Goal: Task Accomplishment & Management: Complete application form

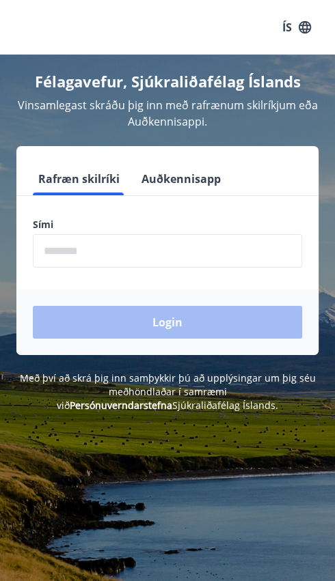
click at [72, 245] on input "phone" at bounding box center [167, 250] width 269 height 33
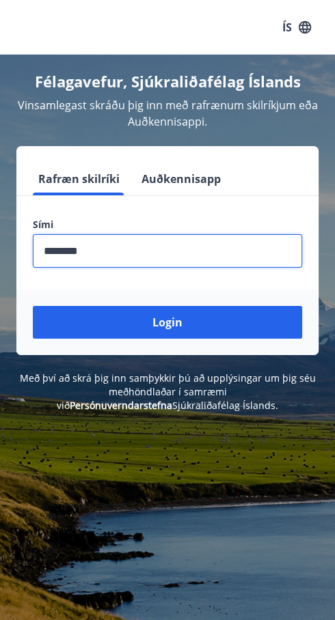
type input "********"
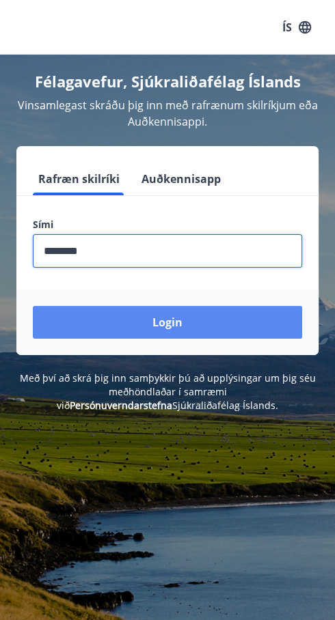
click at [180, 322] on button "Login" at bounding box center [167, 322] width 269 height 33
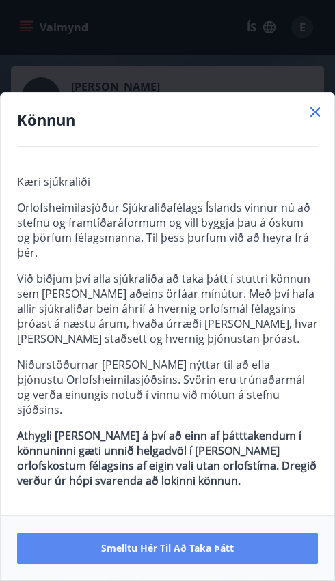
click at [221, 550] on span "Smelltu hér til að taka þátt" at bounding box center [167, 549] width 133 height 14
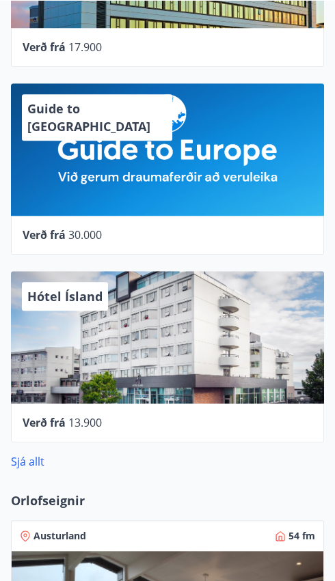
scroll to position [777, 0]
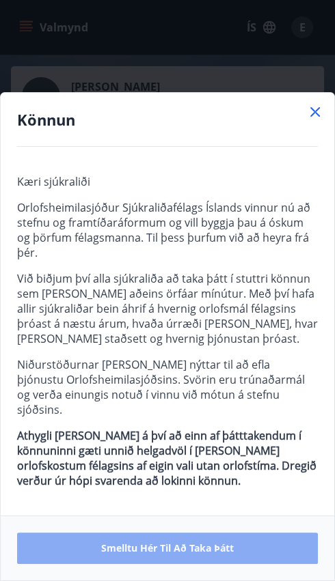
click at [210, 552] on span "Smelltu hér til að taka þátt" at bounding box center [167, 549] width 133 height 14
